Goal: Information Seeking & Learning: Learn about a topic

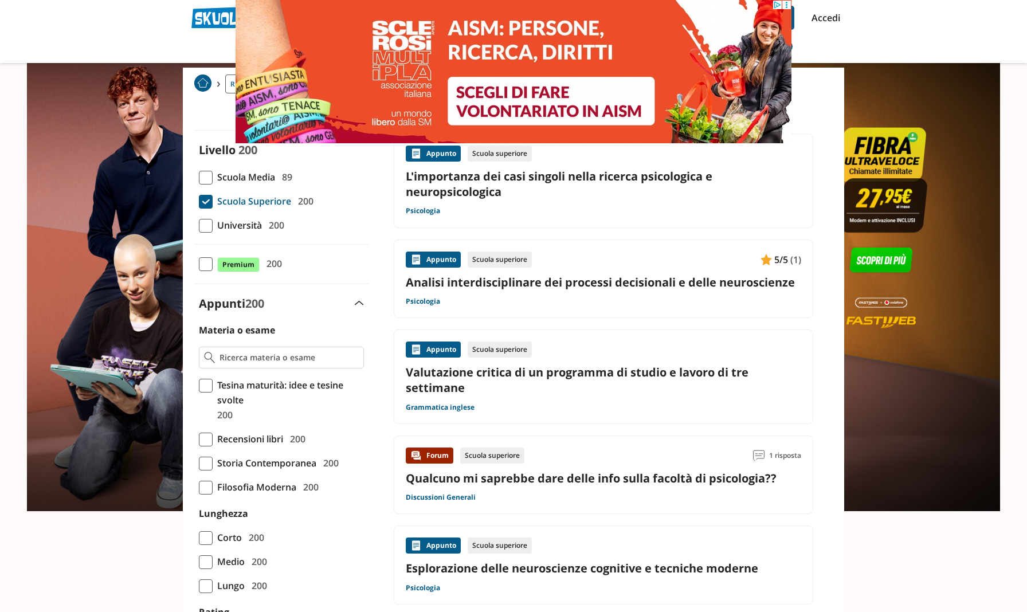
scroll to position [84, 0]
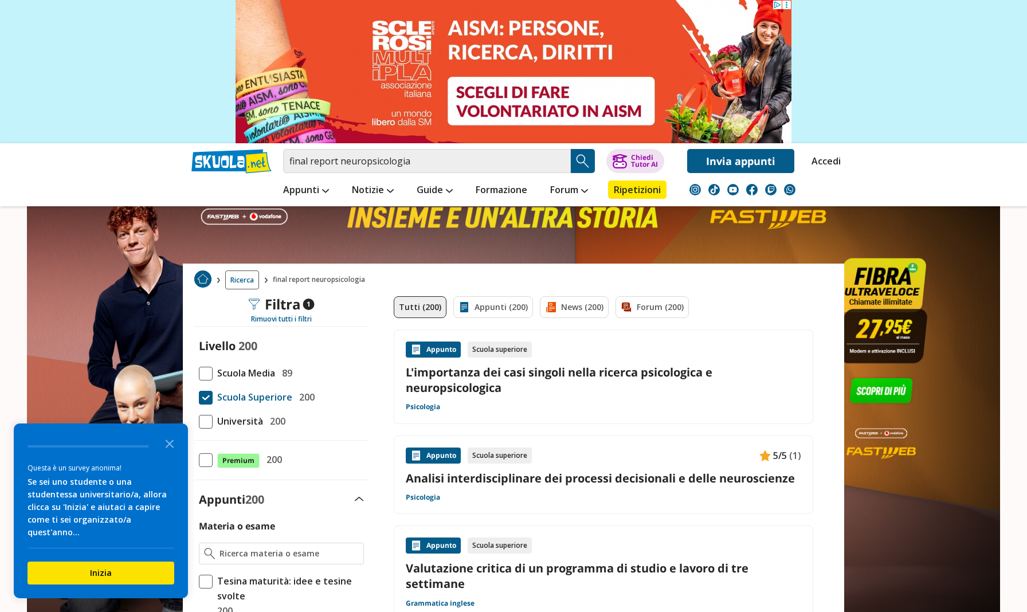
scroll to position [0, 0]
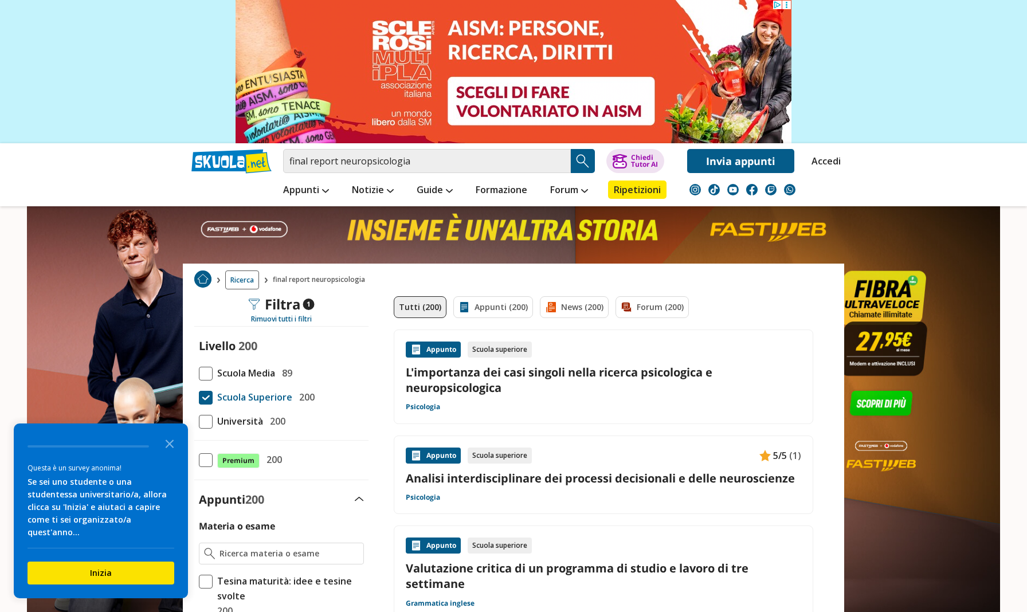
click at [224, 420] on span "Università" at bounding box center [238, 421] width 50 height 15
click at [199, 421] on input "Università 200" at bounding box center [199, 421] width 0 height 0
click at [224, 420] on span "Università" at bounding box center [238, 421] width 50 height 15
click at [199, 421] on input "Università 200" at bounding box center [199, 421] width 0 height 0
click at [454, 161] on input "final report neuropsicologia" at bounding box center [427, 161] width 288 height 24
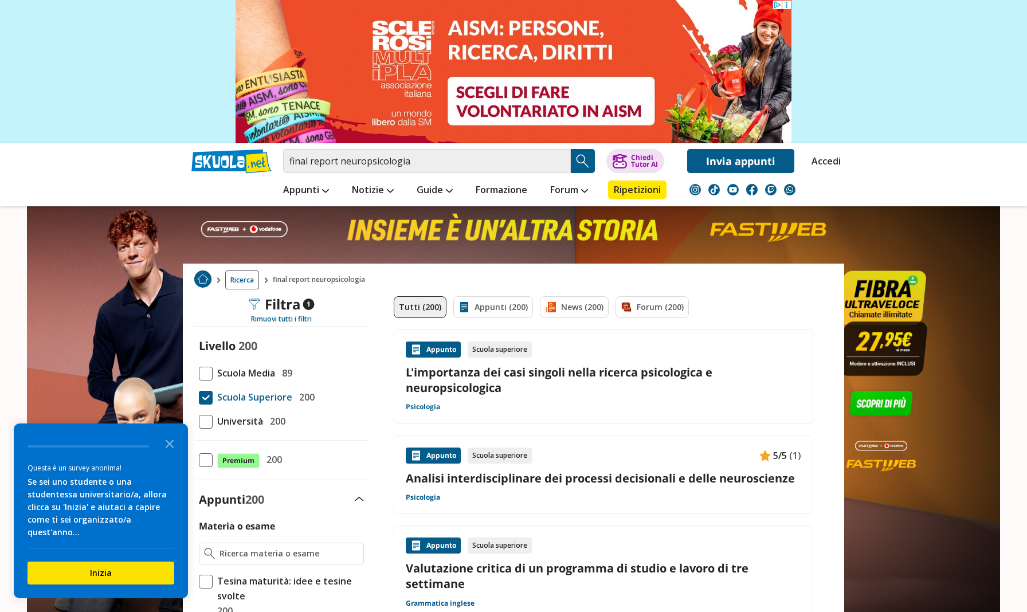
click at [583, 164] on img "Search Button" at bounding box center [583, 161] width 17 height 17
click at [241, 414] on span "Università" at bounding box center [238, 421] width 50 height 15
click at [199, 421] on input "Università 200" at bounding box center [199, 421] width 0 height 0
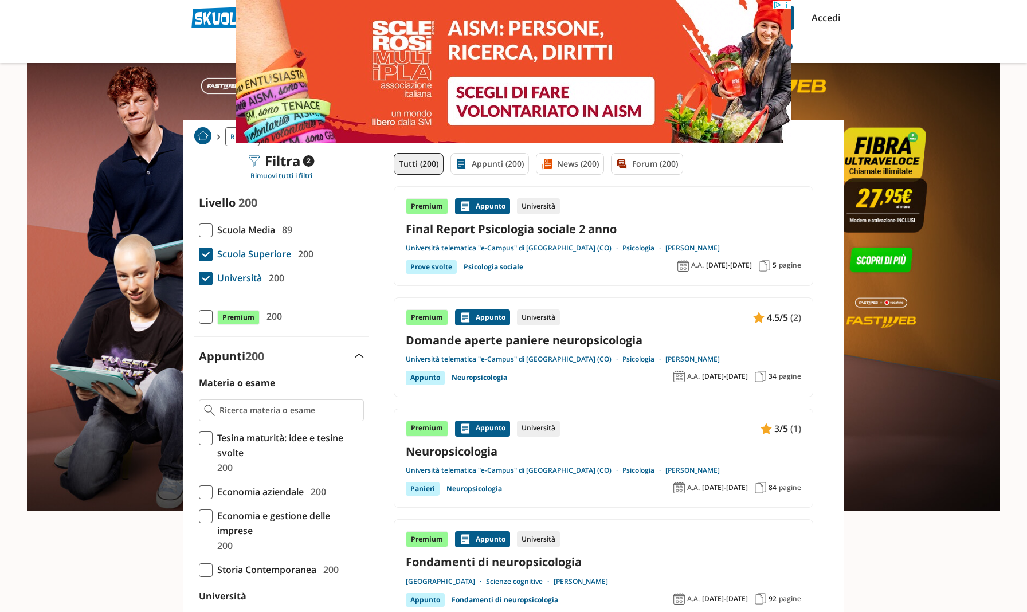
click at [205, 255] on span at bounding box center [206, 255] width 14 height 14
click at [199, 254] on input "Scuola Superiore 200" at bounding box center [199, 254] width 0 height 0
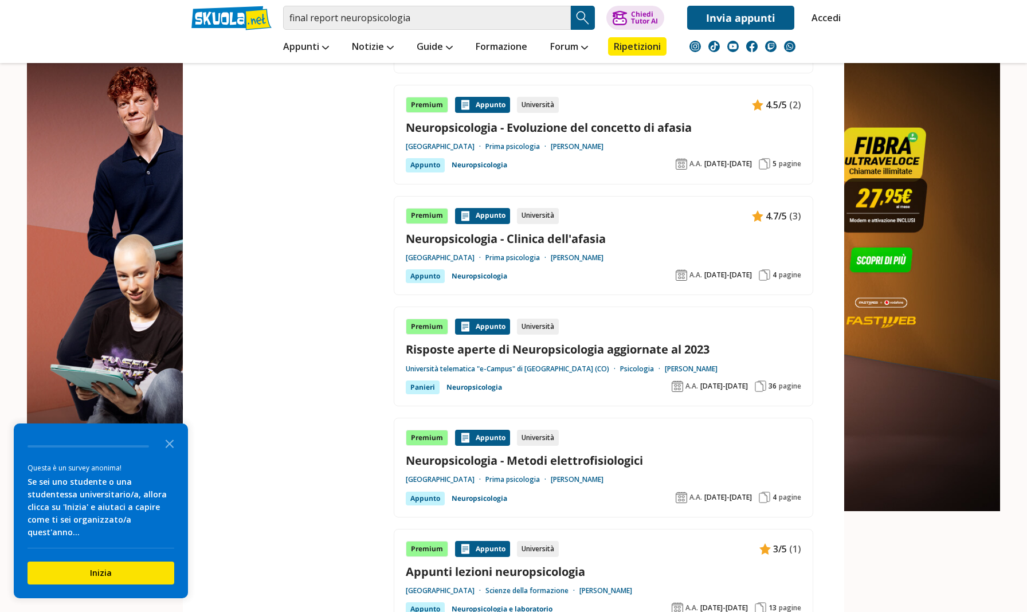
scroll to position [1452, 0]
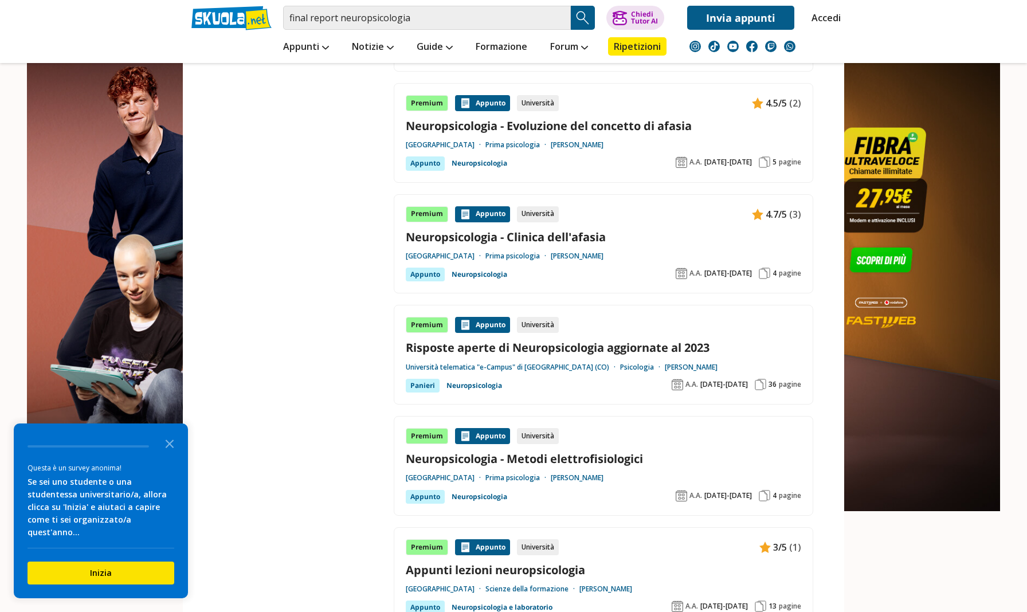
click at [501, 118] on link "Neuropsicologia - Evoluzione del concetto di afasia" at bounding box center [604, 125] width 396 height 15
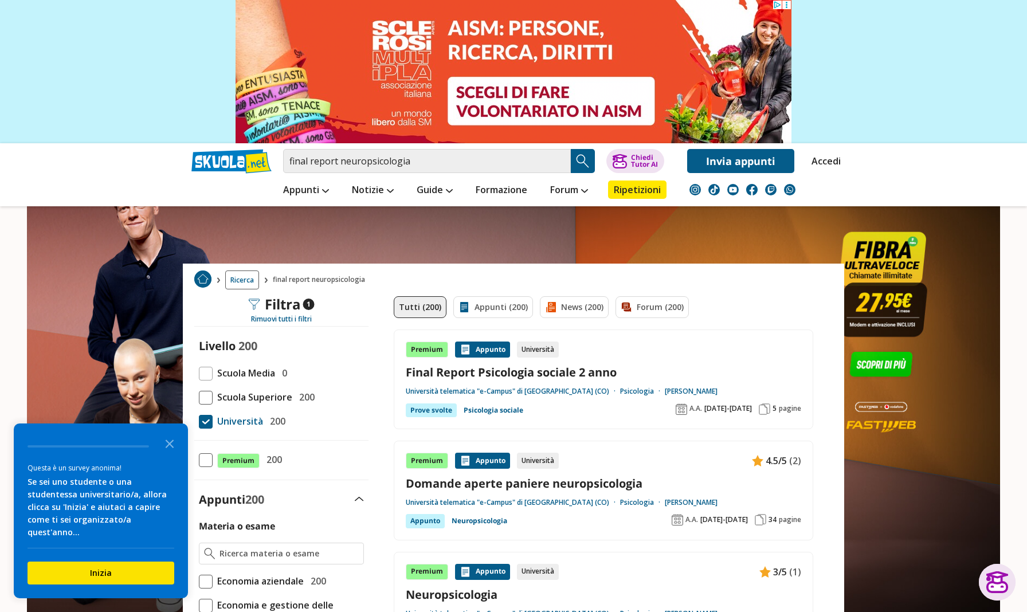
scroll to position [0, 0]
